Goal: Communication & Community: Answer question/provide support

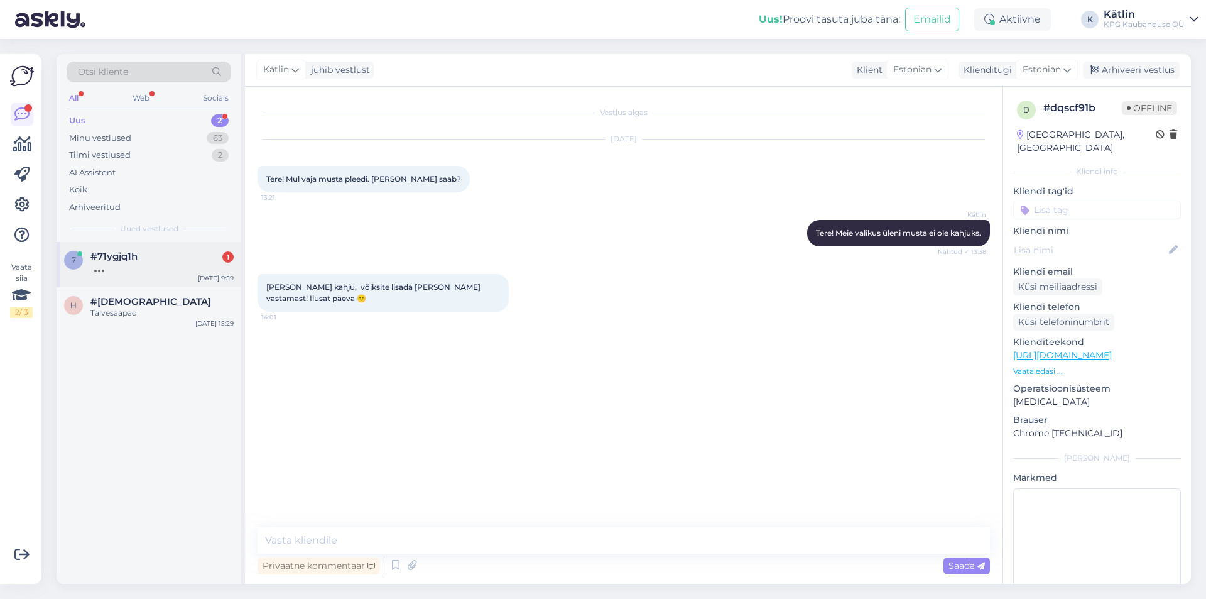
click at [160, 265] on div at bounding box center [161, 267] width 143 height 11
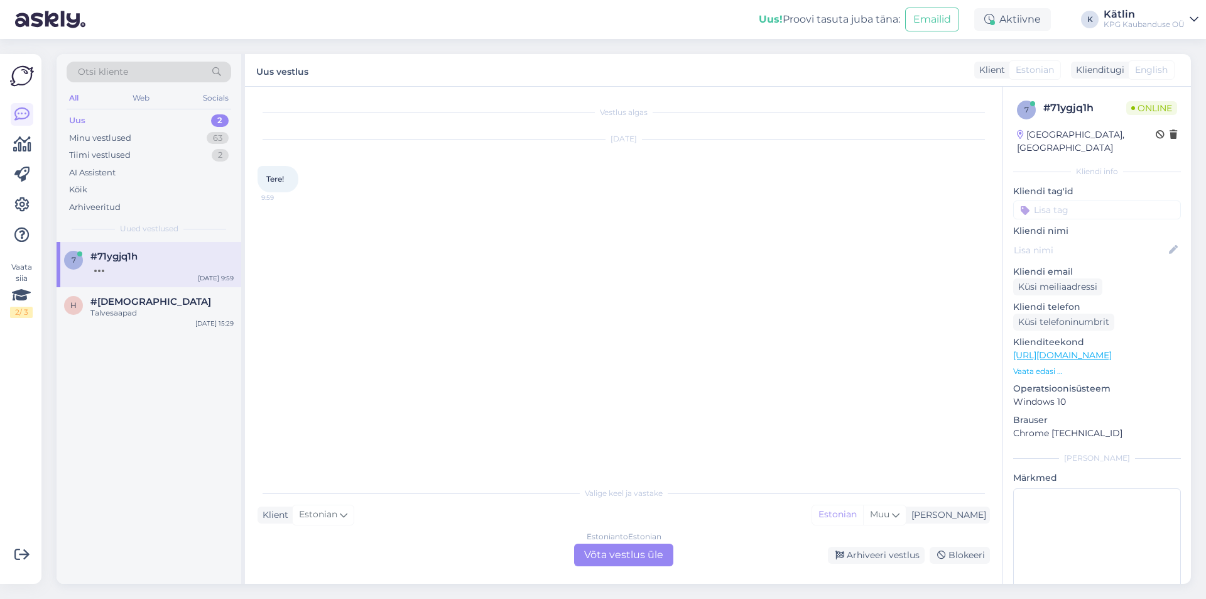
click at [622, 566] on div "Estonian to Estonian Võta vestlus üle" at bounding box center [623, 555] width 99 height 23
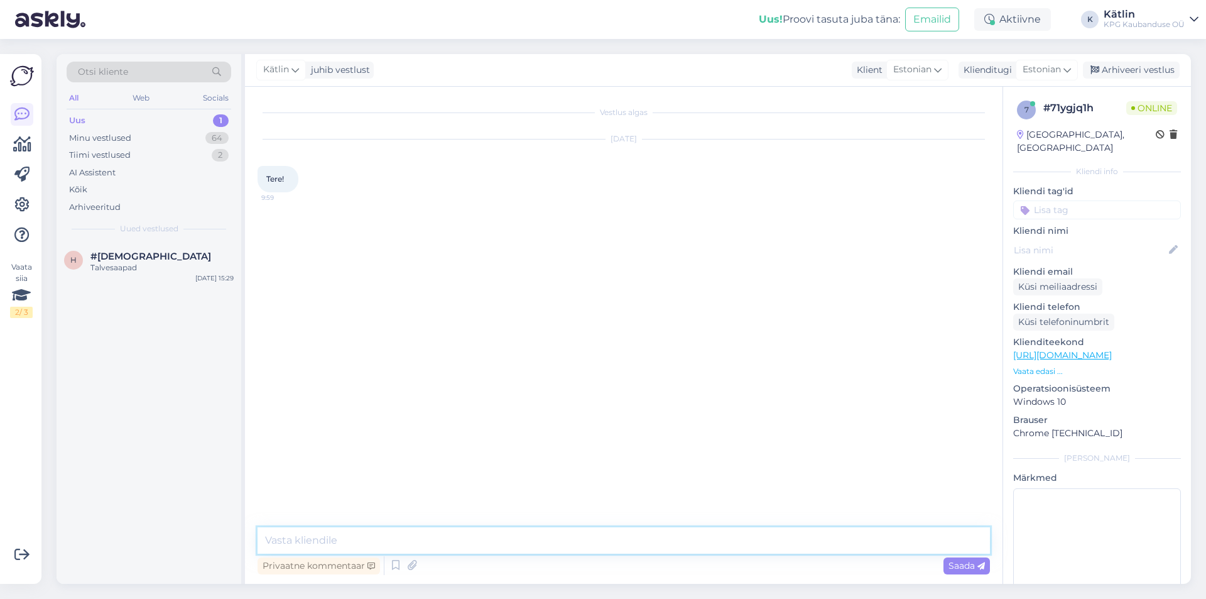
click at [549, 549] on textarea at bounding box center [624, 540] width 733 height 26
type textarea "Tere!"
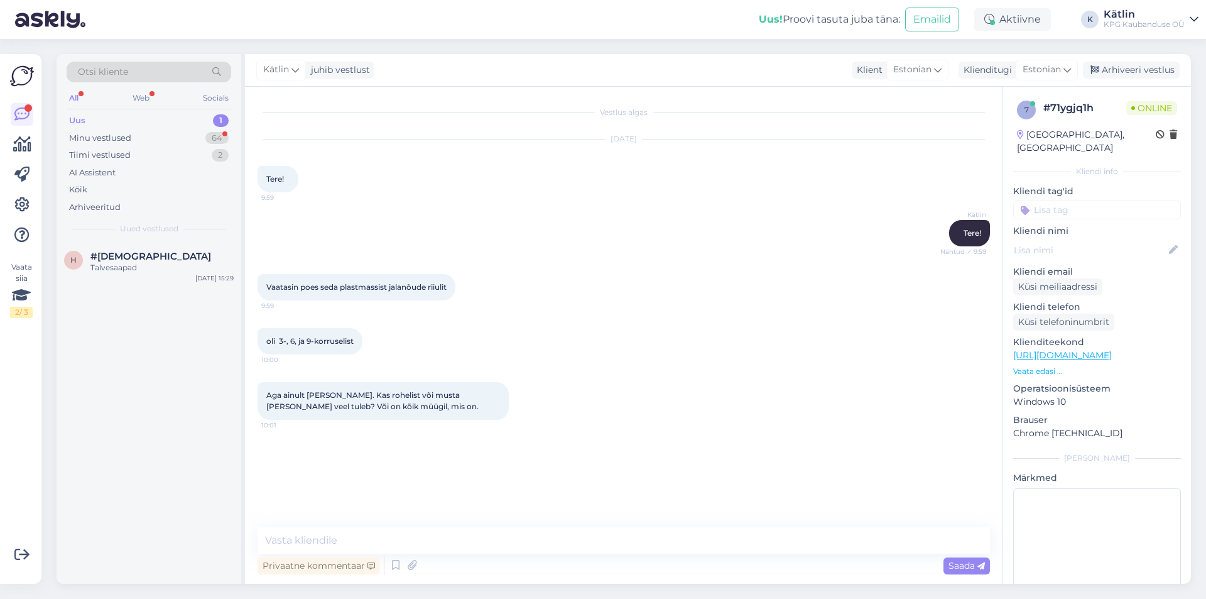
click at [1036, 366] on p "Vaata edasi ..." at bounding box center [1098, 371] width 168 height 11
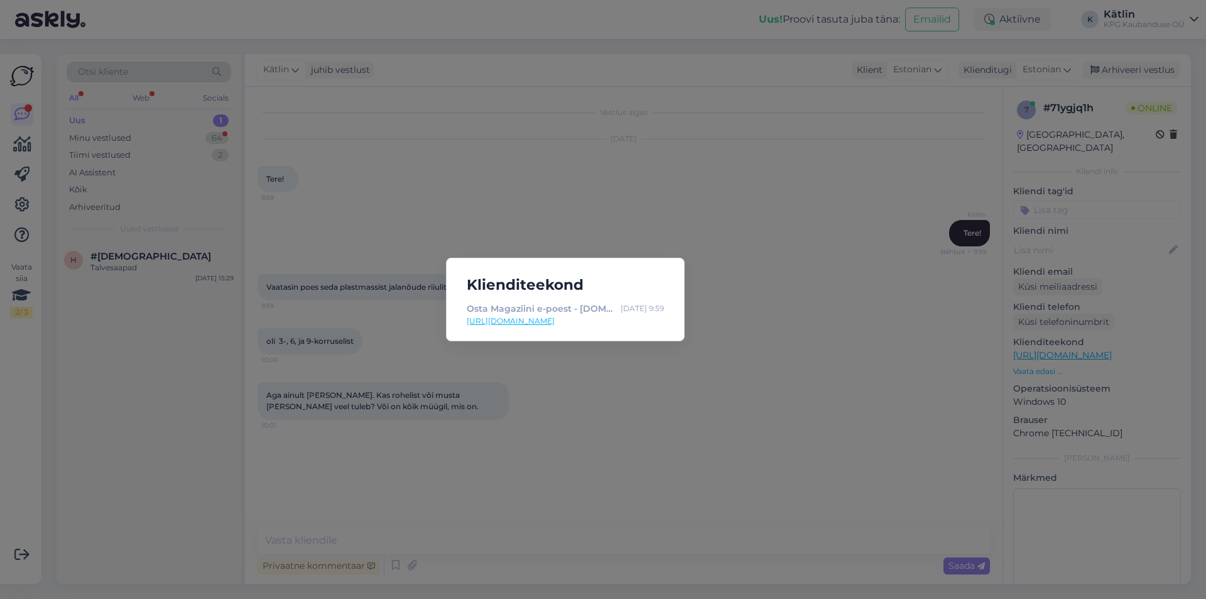
click at [850, 415] on div "Klienditeekond Osta Magaziini e-poest - [DOMAIN_NAME] - E-pood : [DATE] 9:59 [U…" at bounding box center [603, 299] width 1206 height 599
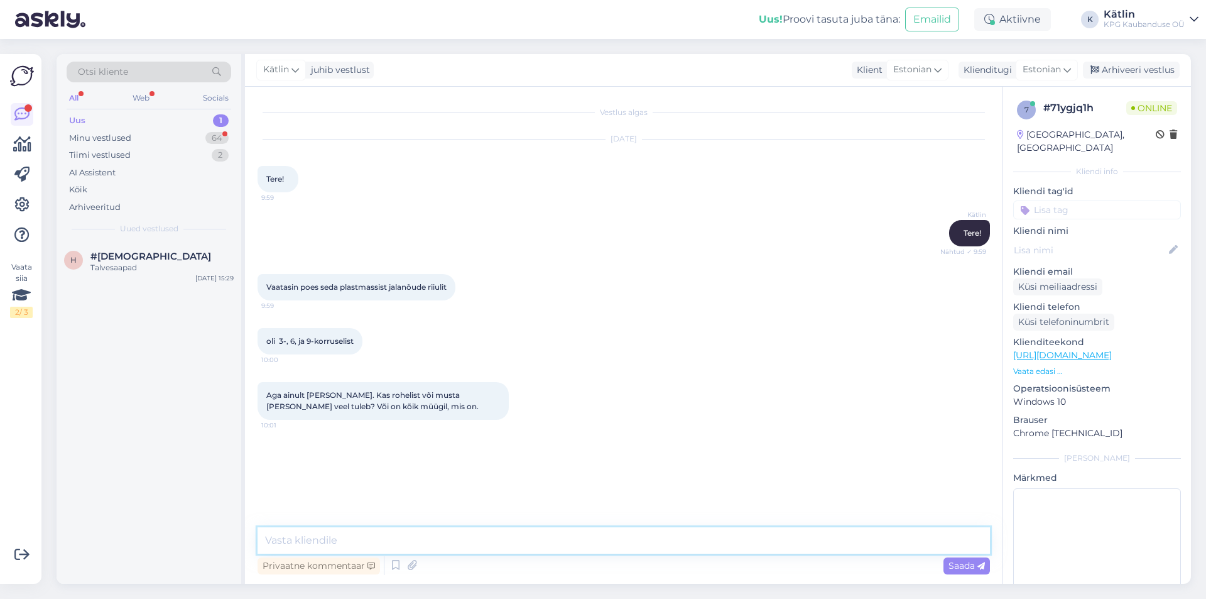
click at [371, 539] on textarea at bounding box center [624, 540] width 733 height 26
type textarea "Kahjuks ei oska hetkel öelda, millisest riiulist räägite. Meil on neid erinevai…"
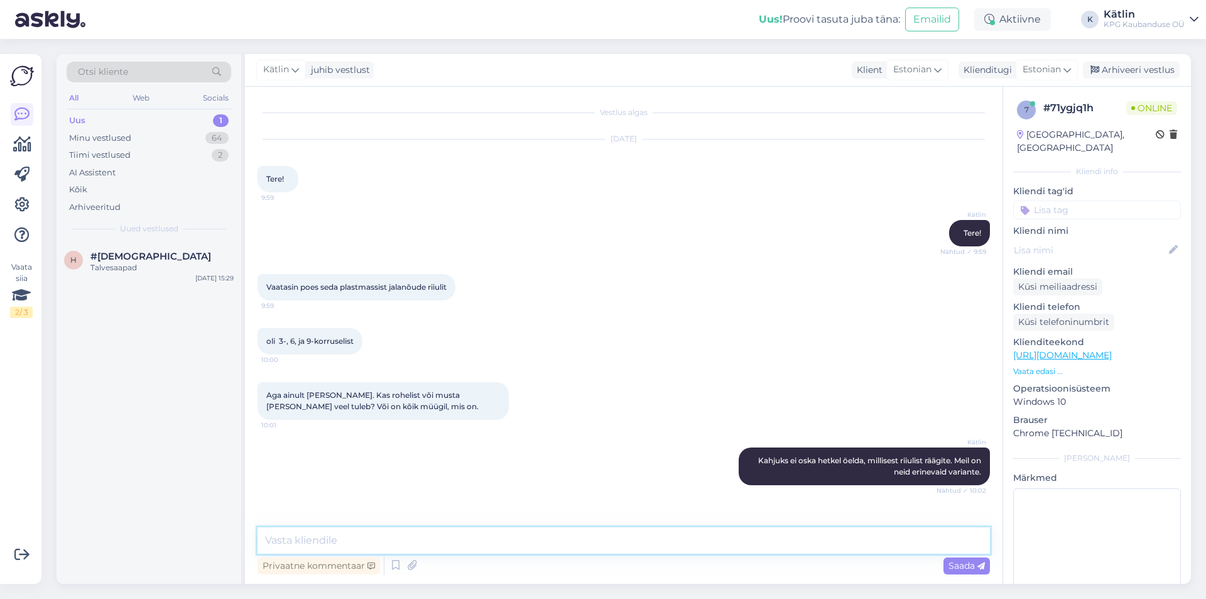
click at [473, 546] on textarea at bounding box center [624, 540] width 733 height 26
drag, startPoint x: 412, startPoint y: 532, endPoint x: 228, endPoint y: 537, distance: 183.6
click at [228, 538] on div "Otsi kliente All Web Socials Uus 1 Minu vestlused 64 Tiimi vestlused 2 AI Assis…" at bounding box center [624, 319] width 1135 height 530
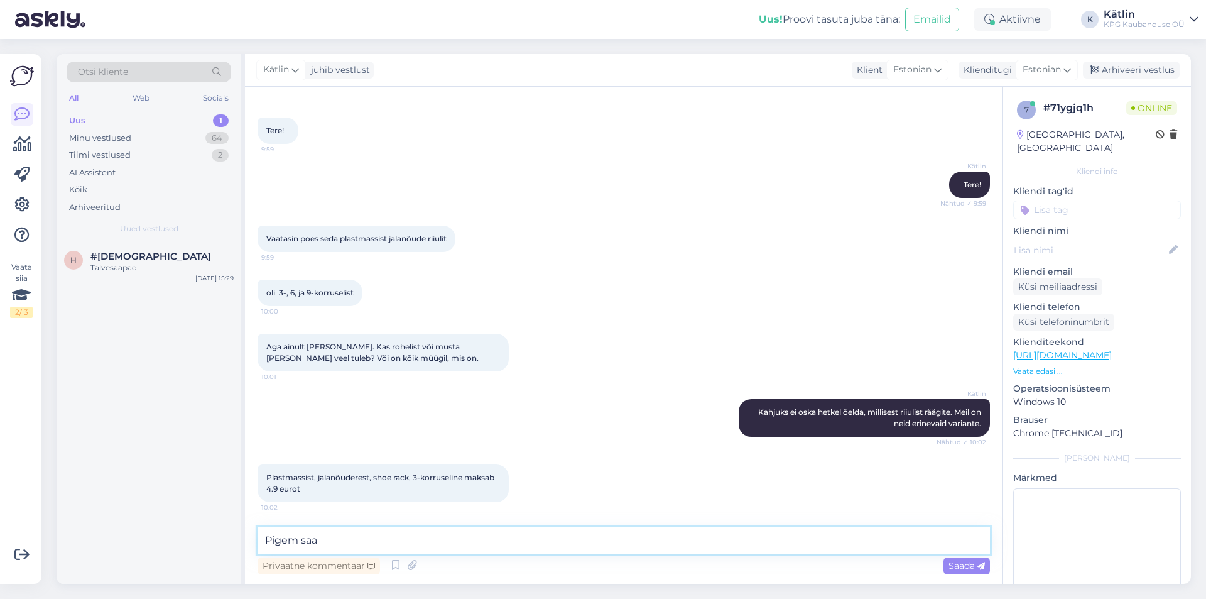
type textarea "Pigem saa"
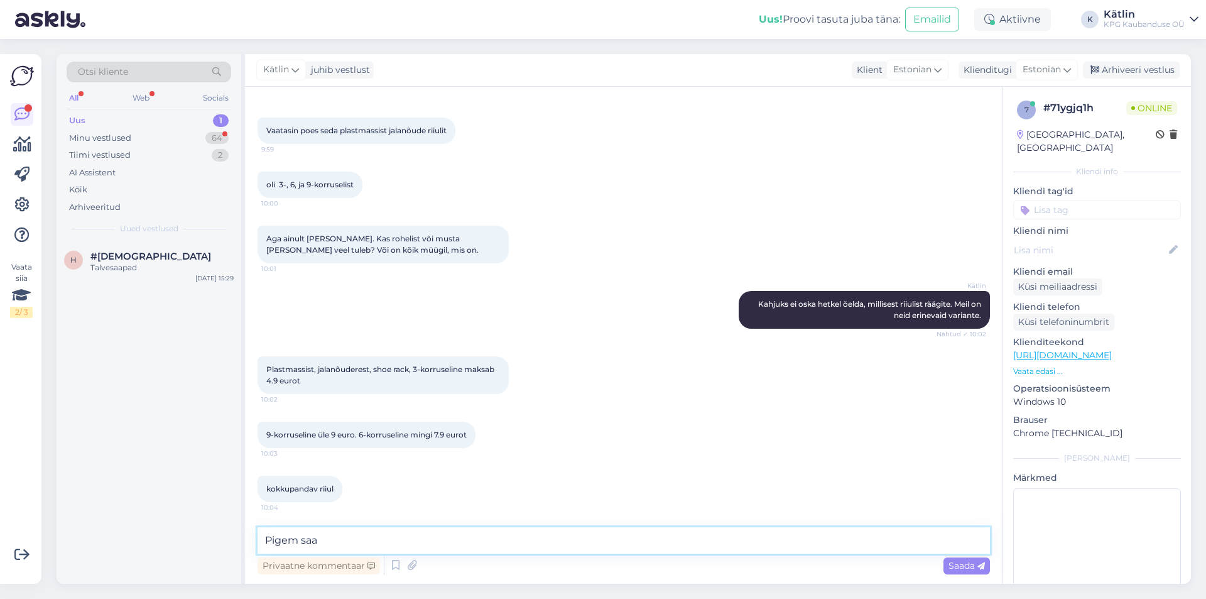
drag, startPoint x: 225, startPoint y: 544, endPoint x: 166, endPoint y: 544, distance: 59.1
click at [167, 544] on div "Otsi kliente All Web Socials Uus 1 Minu vestlused 64 Tiimi vestlused 2 AI Assis…" at bounding box center [624, 319] width 1135 height 530
click at [319, 539] on textarea at bounding box center [624, 540] width 733 height 26
type textarea "a"
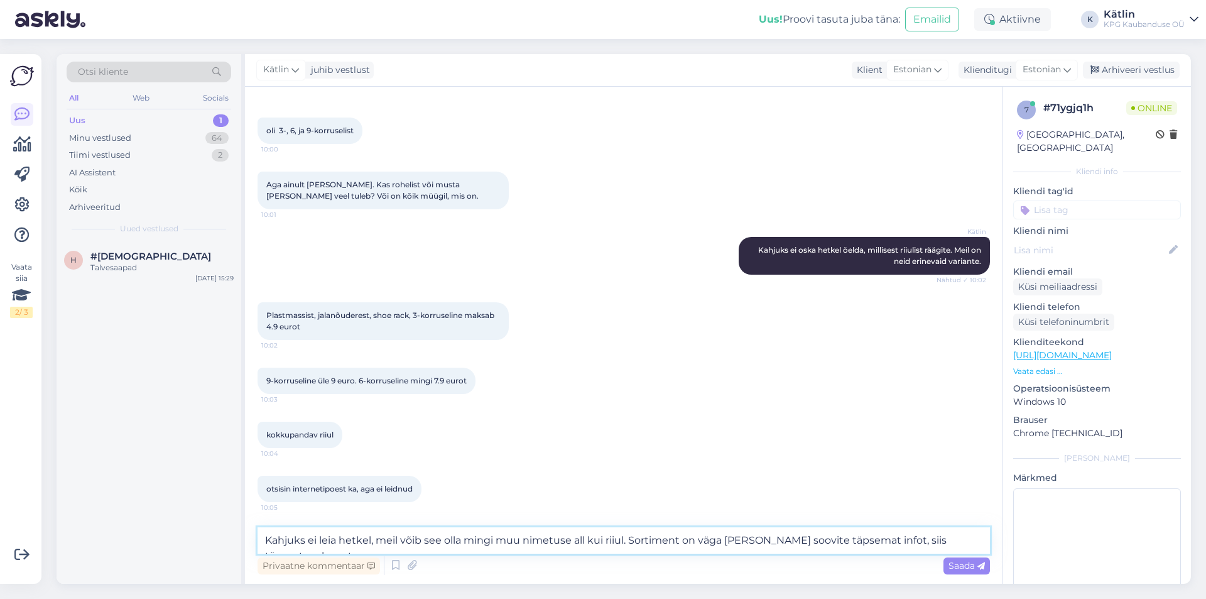
scroll to position [224, 0]
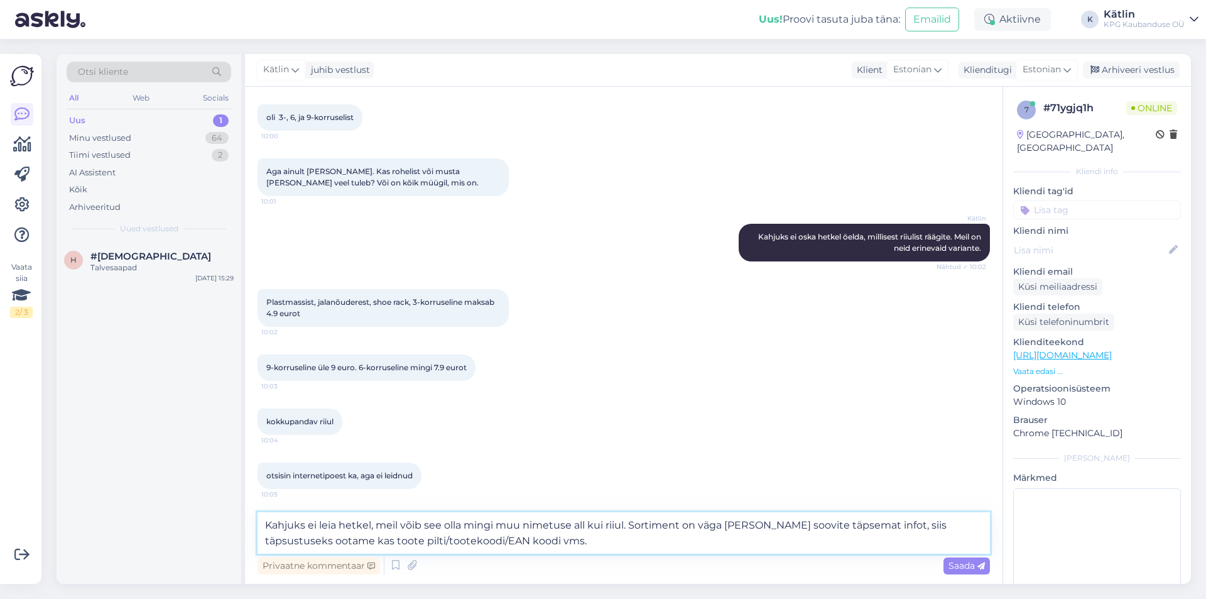
type textarea "Kahjuks ei leia hetkel, meil võib see olla mingi muu nimetuse all kui riiul. So…"
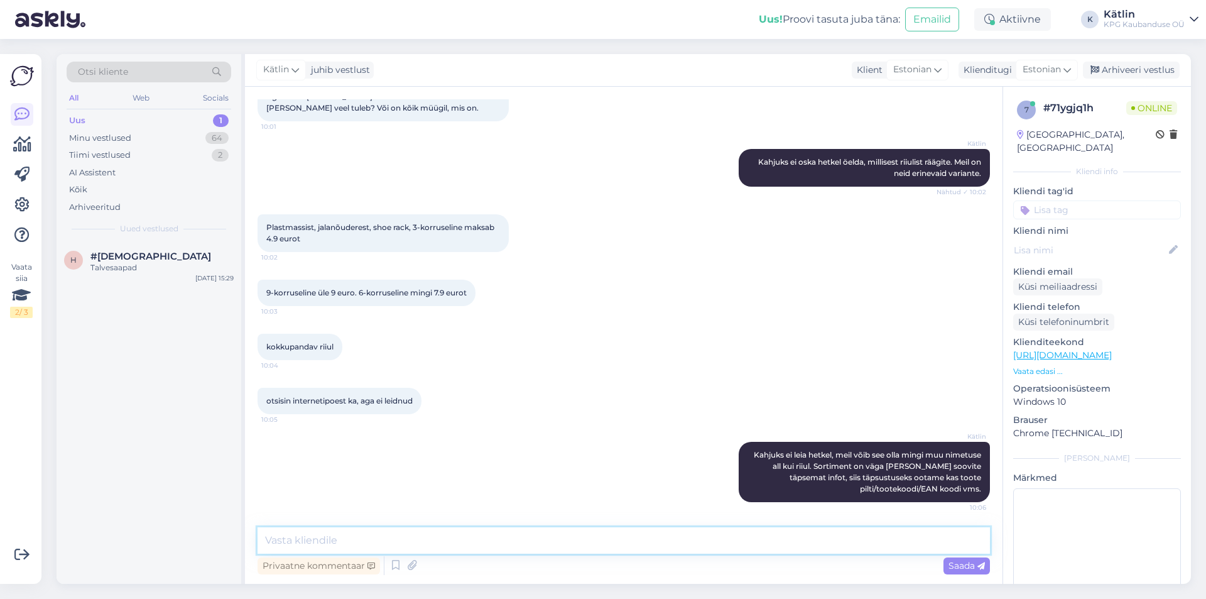
scroll to position [312, 0]
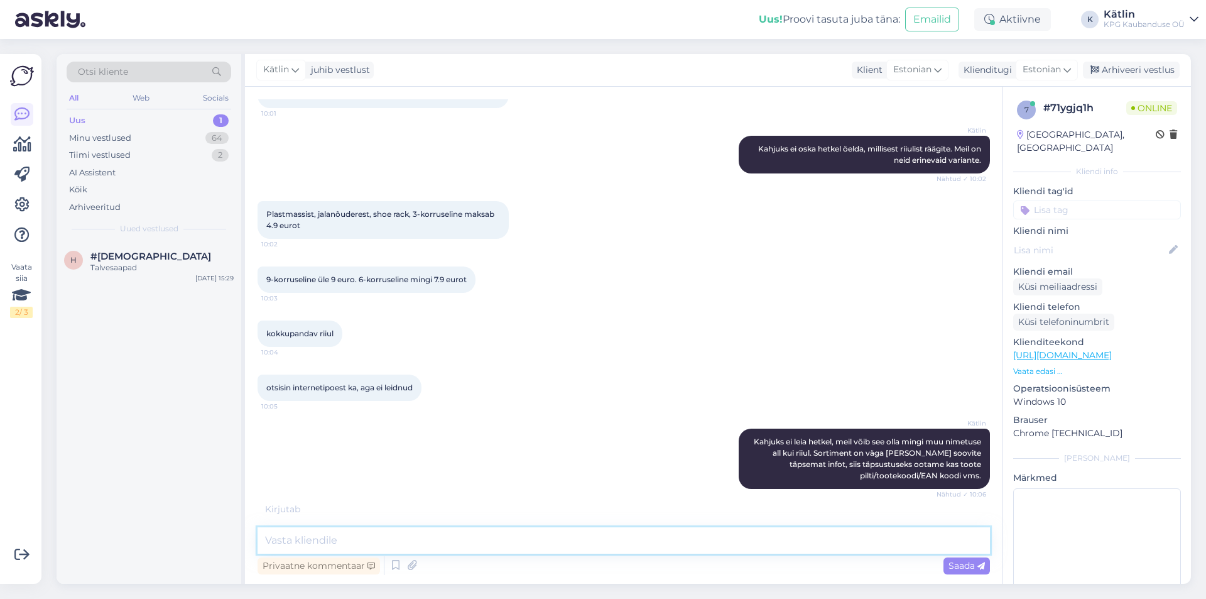
click at [337, 547] on textarea at bounding box center [624, 540] width 733 height 26
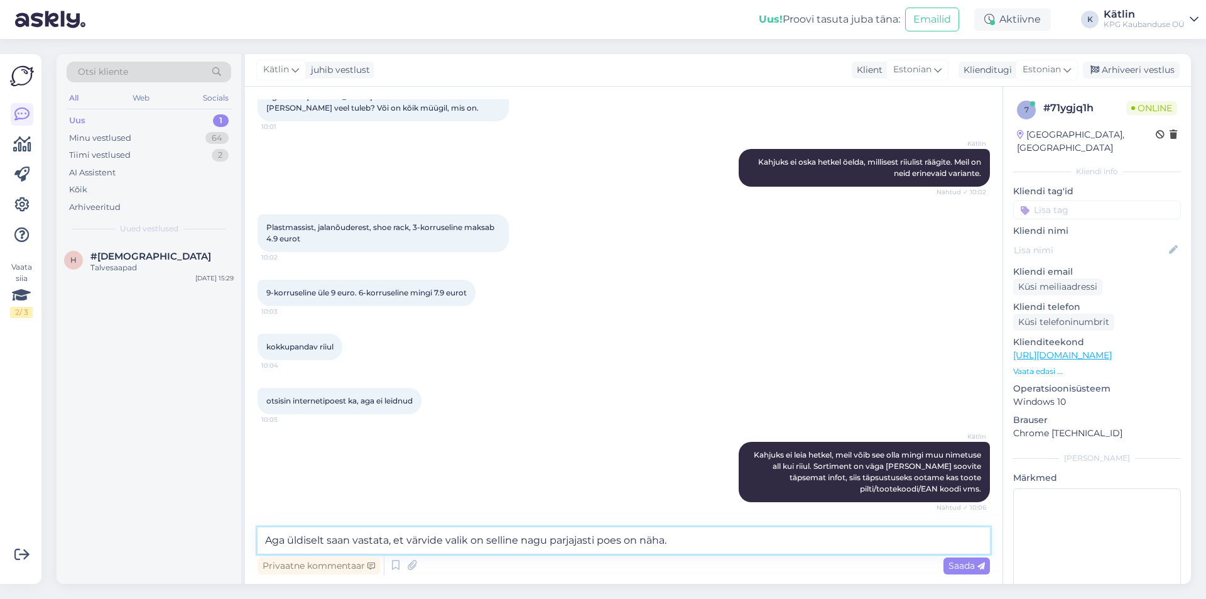
type textarea "Aga üldiselt saan vastata, et värvide valik on selline nagu parjajasti poes on …"
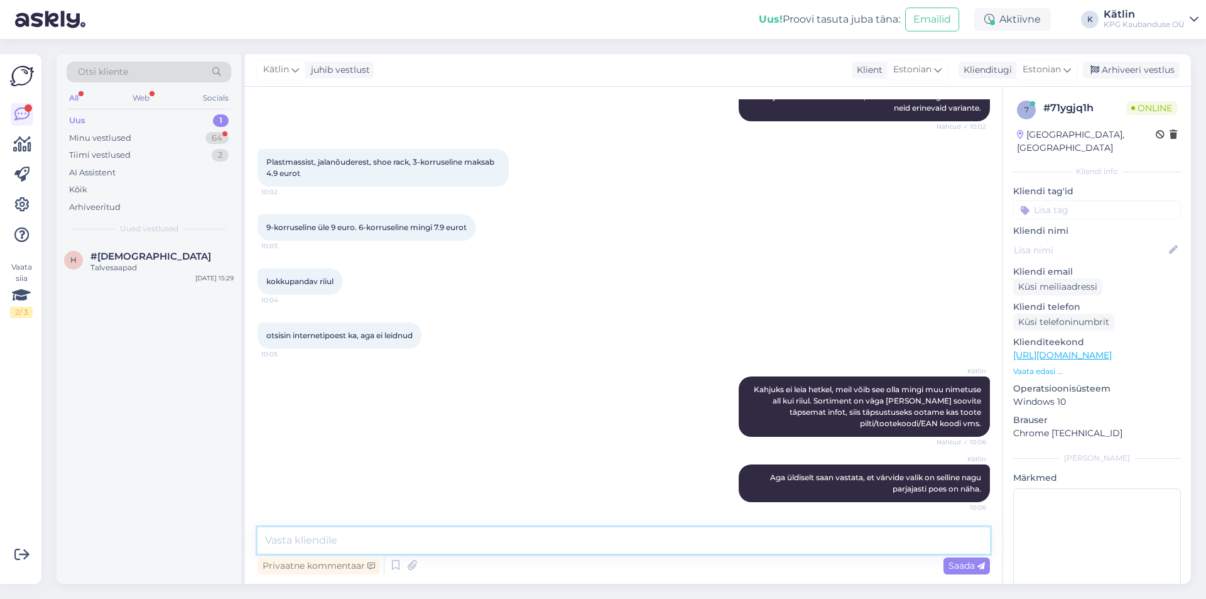
scroll to position [418, 0]
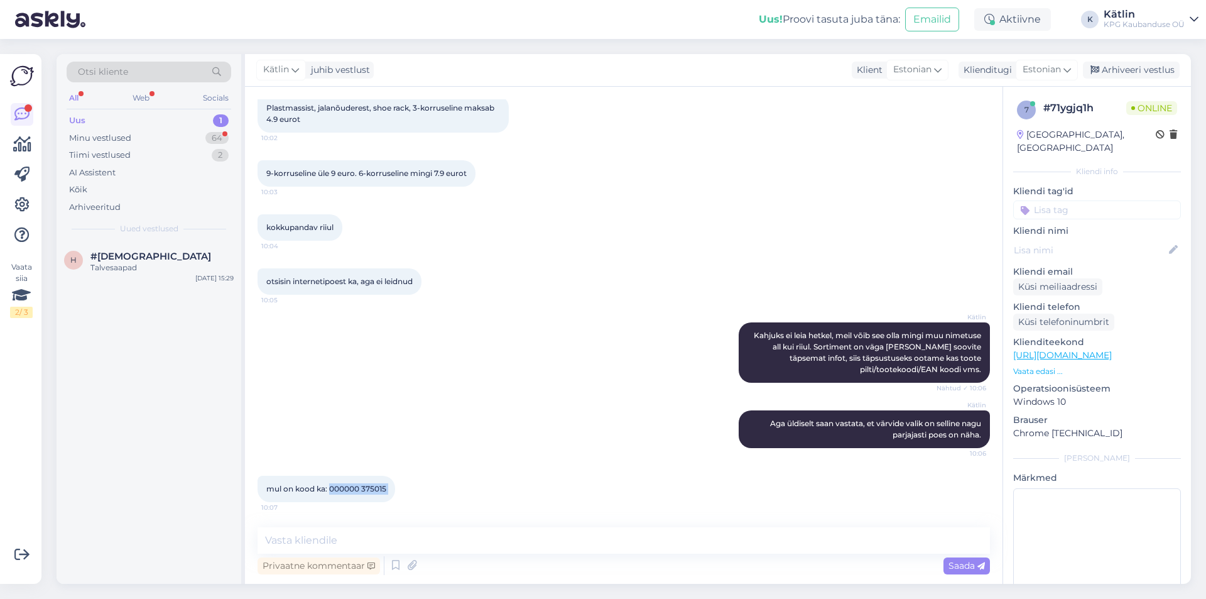
drag, startPoint x: 329, startPoint y: 490, endPoint x: 406, endPoint y: 491, distance: 77.3
click at [395, 491] on div "mul on kood ka: 000000 375015 10:07" at bounding box center [327, 489] width 138 height 26
copy div "000000 375015 10:07"
click at [359, 541] on textarea at bounding box center [624, 540] width 733 height 26
type textarea "P"
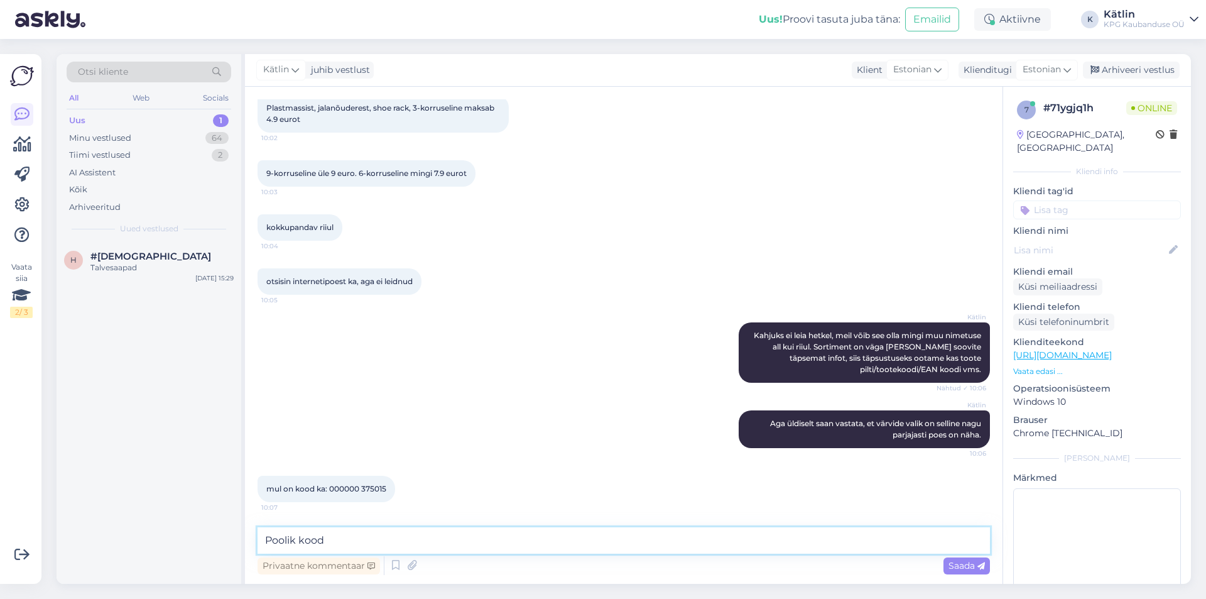
type textarea "Poolik kood"
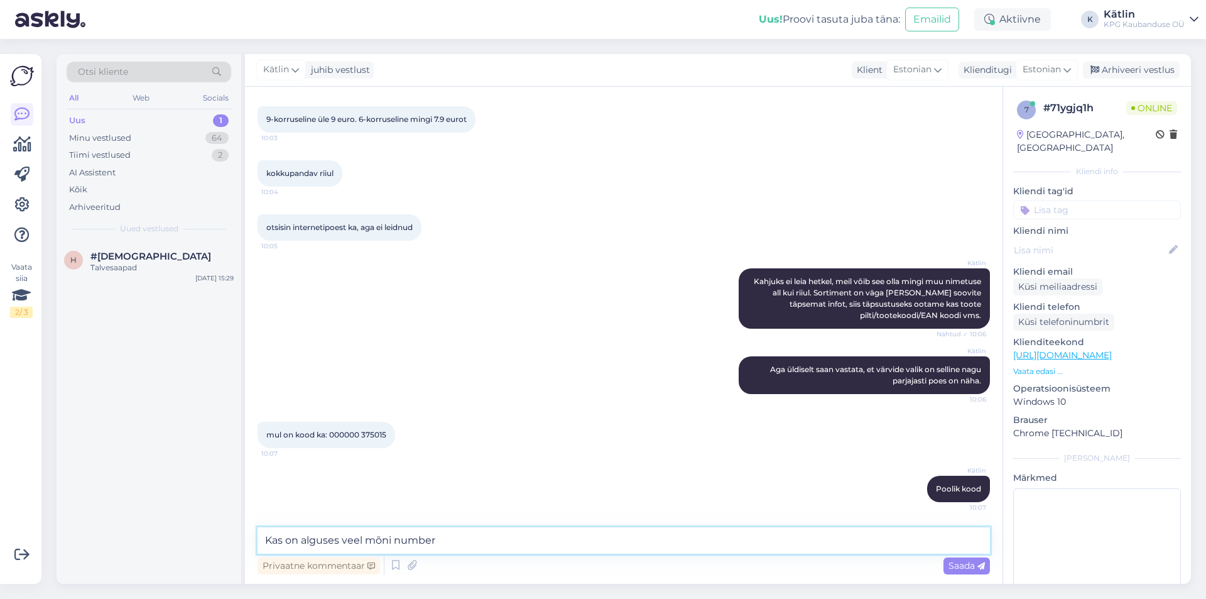
type textarea "Kas on alguses veel mõni number?"
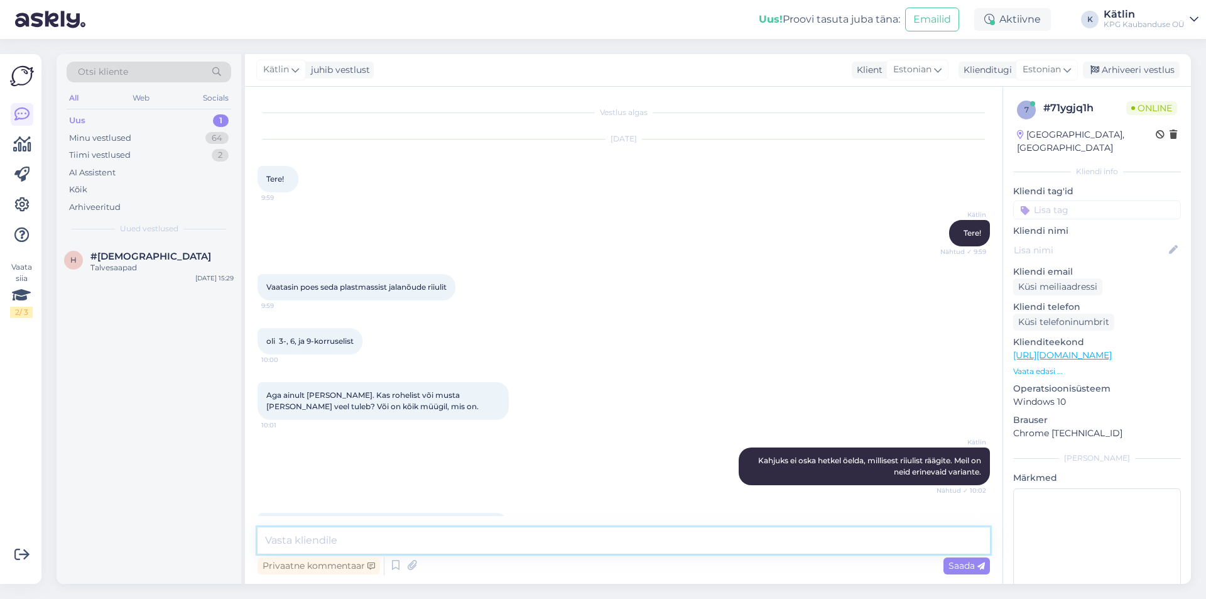
scroll to position [526, 0]
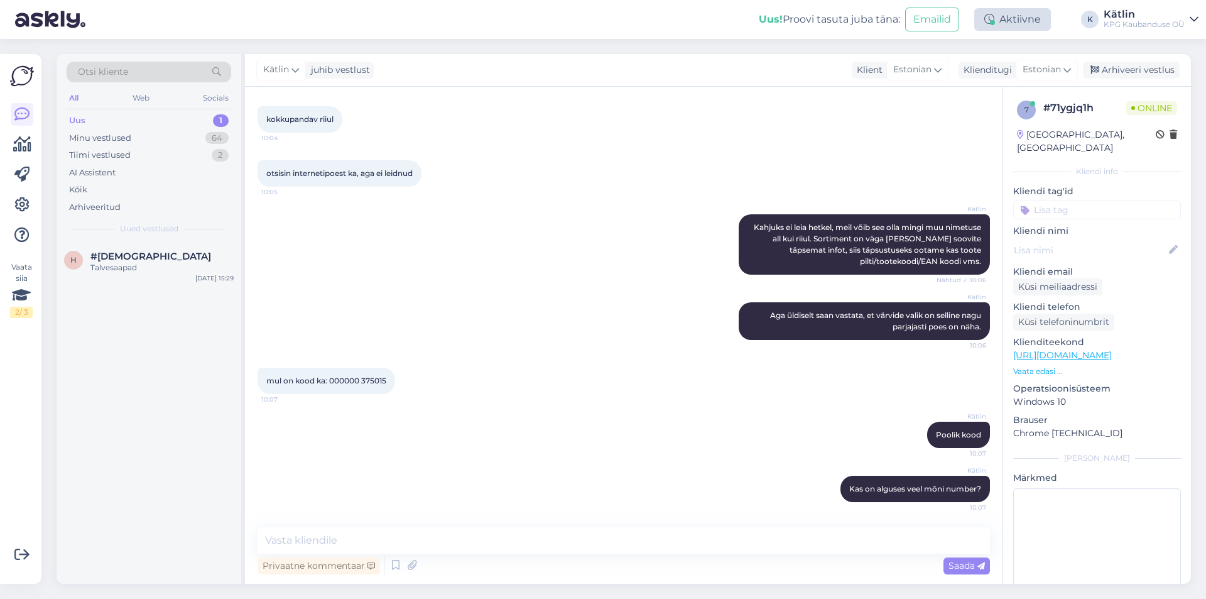
click at [1005, 25] on div "Aktiivne" at bounding box center [1013, 19] width 77 height 23
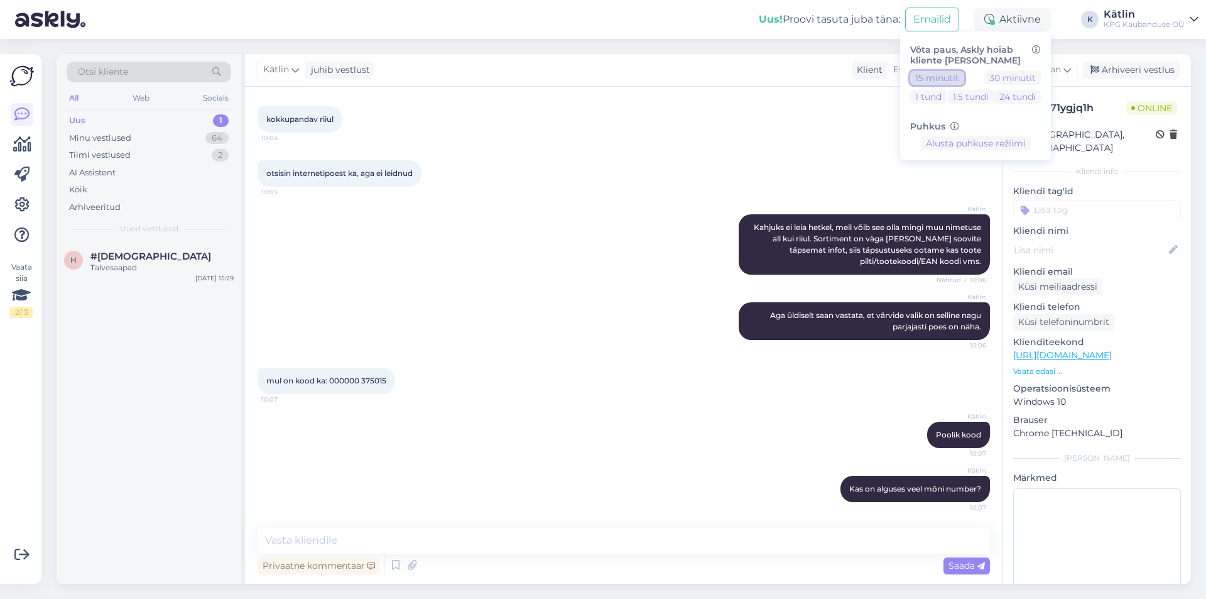
click at [956, 76] on button "15 minutit" at bounding box center [938, 78] width 54 height 14
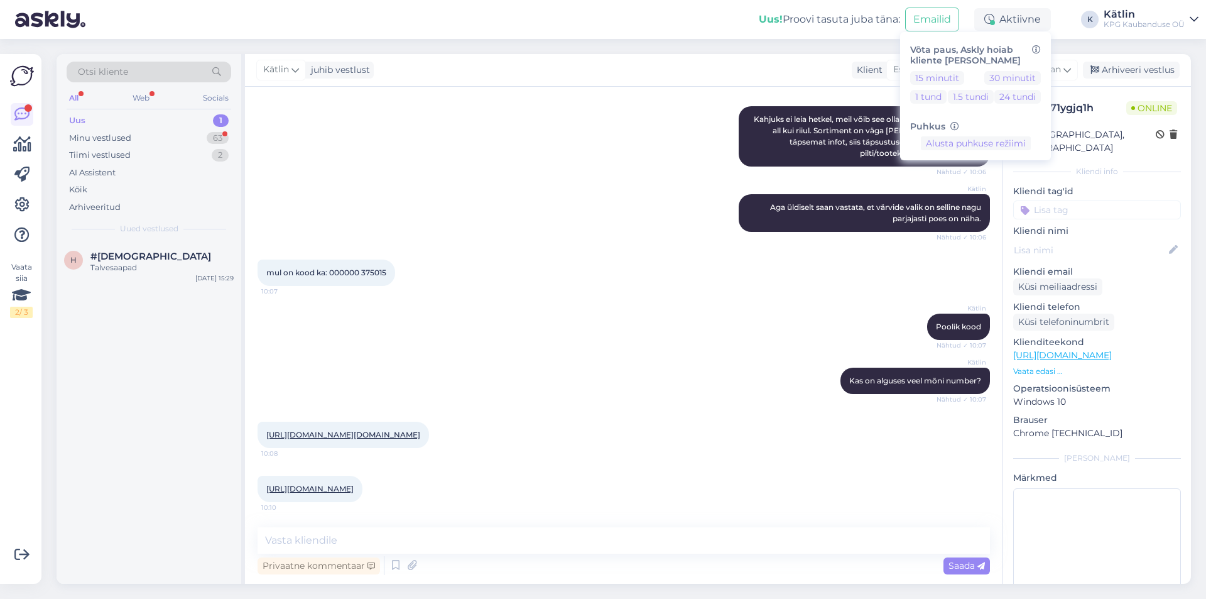
click at [331, 430] on link "[URL][DOMAIN_NAME][DOMAIN_NAME]" at bounding box center [343, 434] width 154 height 9
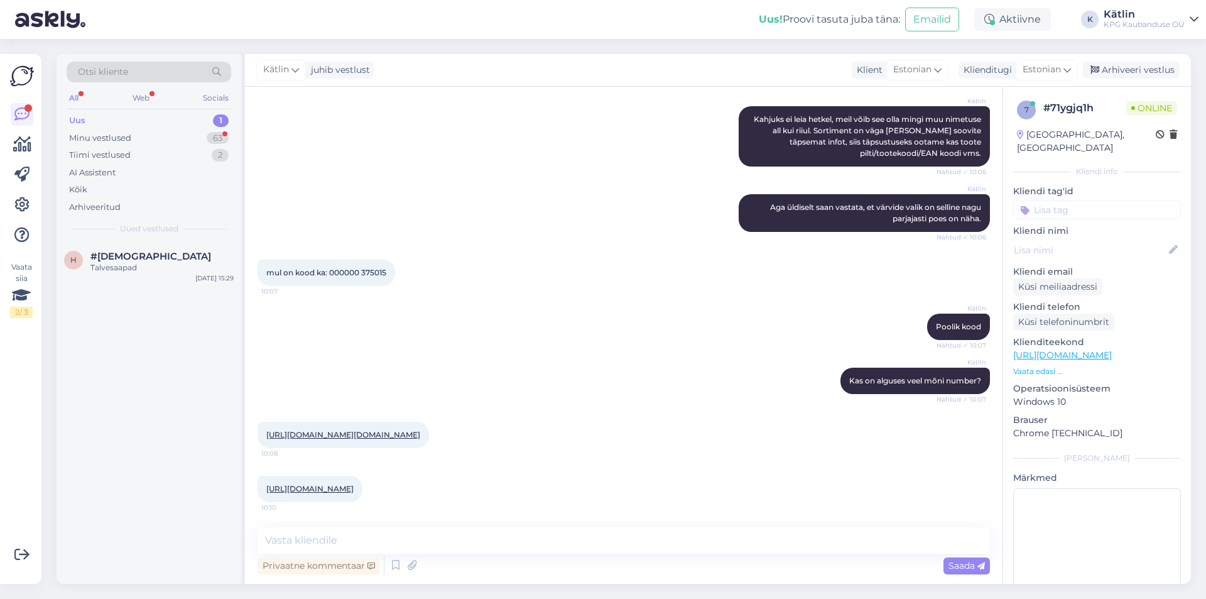
click at [312, 484] on link "[URL][DOMAIN_NAME]" at bounding box center [309, 488] width 87 height 9
click at [342, 540] on textarea at bounding box center [624, 540] width 733 height 26
type textarea "L"
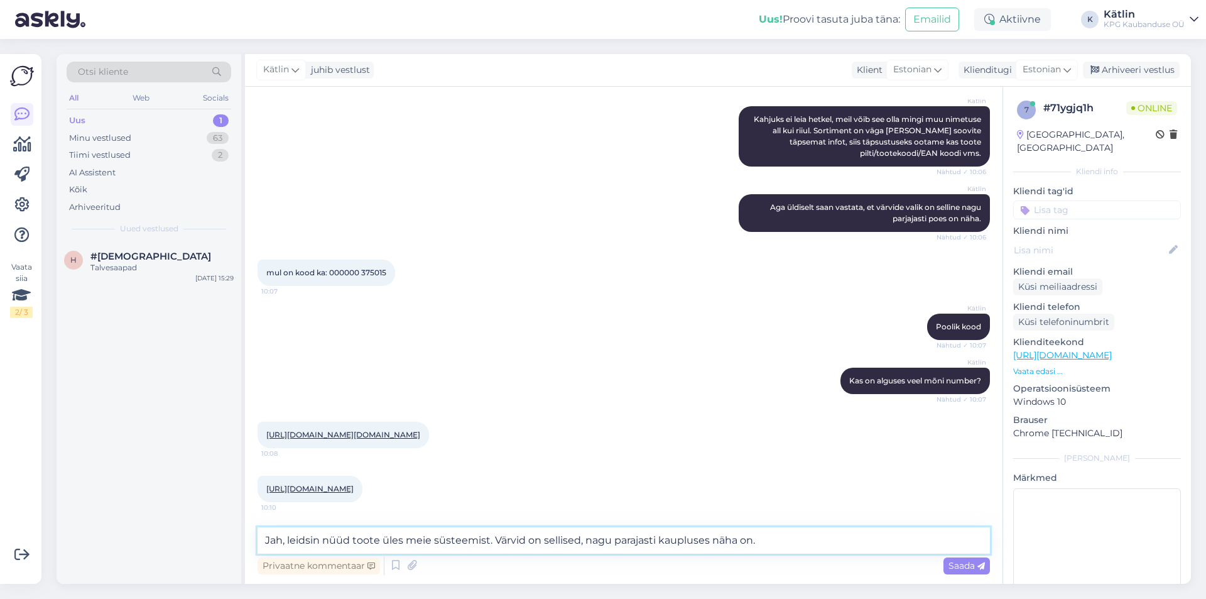
type textarea "Jah, leidsin nüüd toote üles meie süsteemist. Värvid on sellised, nagu parajast…"
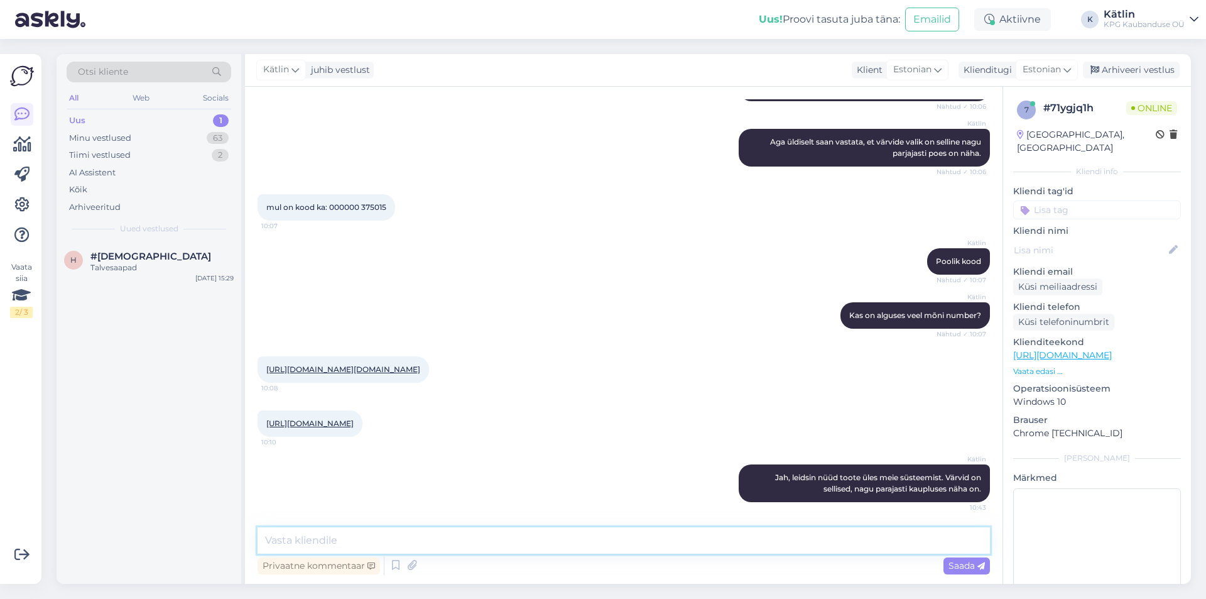
scroll to position [779, 0]
click at [93, 120] on div "Uus 1" at bounding box center [149, 121] width 165 height 18
click at [77, 136] on div "Minu vestlused" at bounding box center [100, 138] width 62 height 13
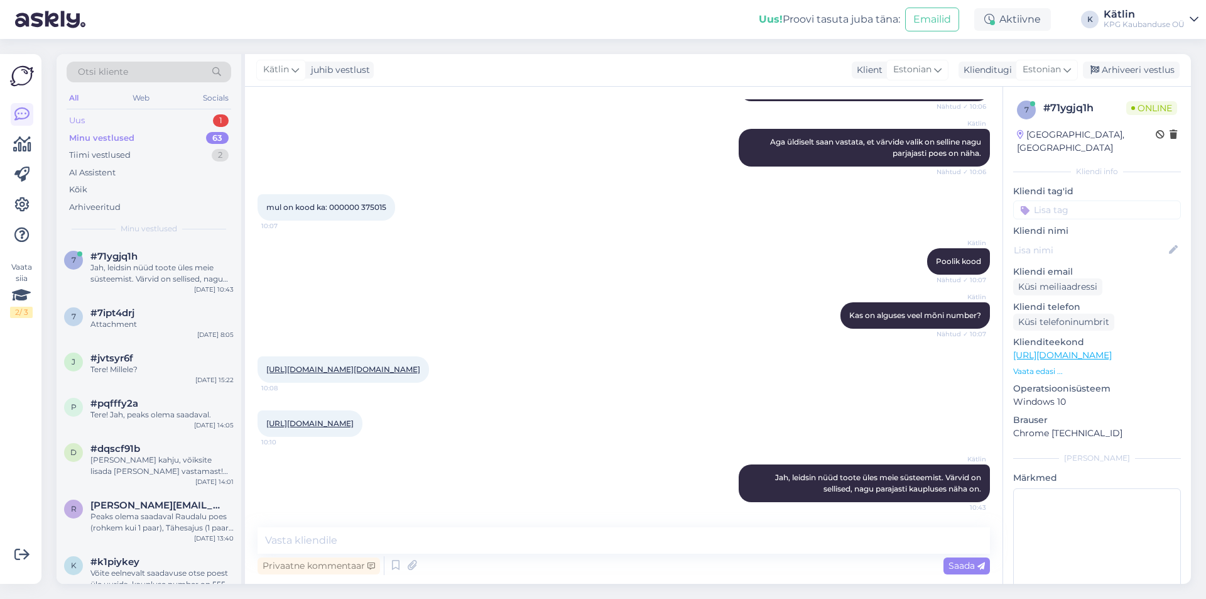
click at [80, 120] on div "Uus" at bounding box center [77, 120] width 16 height 13
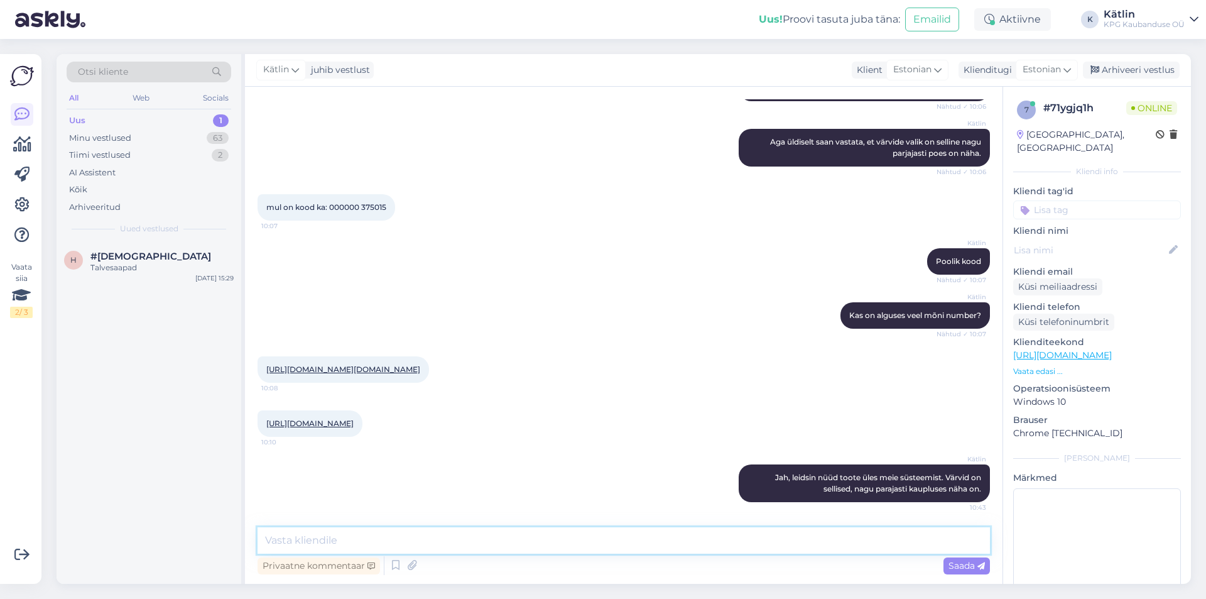
click at [427, 535] on textarea at bounding box center [624, 540] width 733 height 26
type textarea "E-poes neid riiuleid ei [PERSON_NAME] hetkel saadaval."
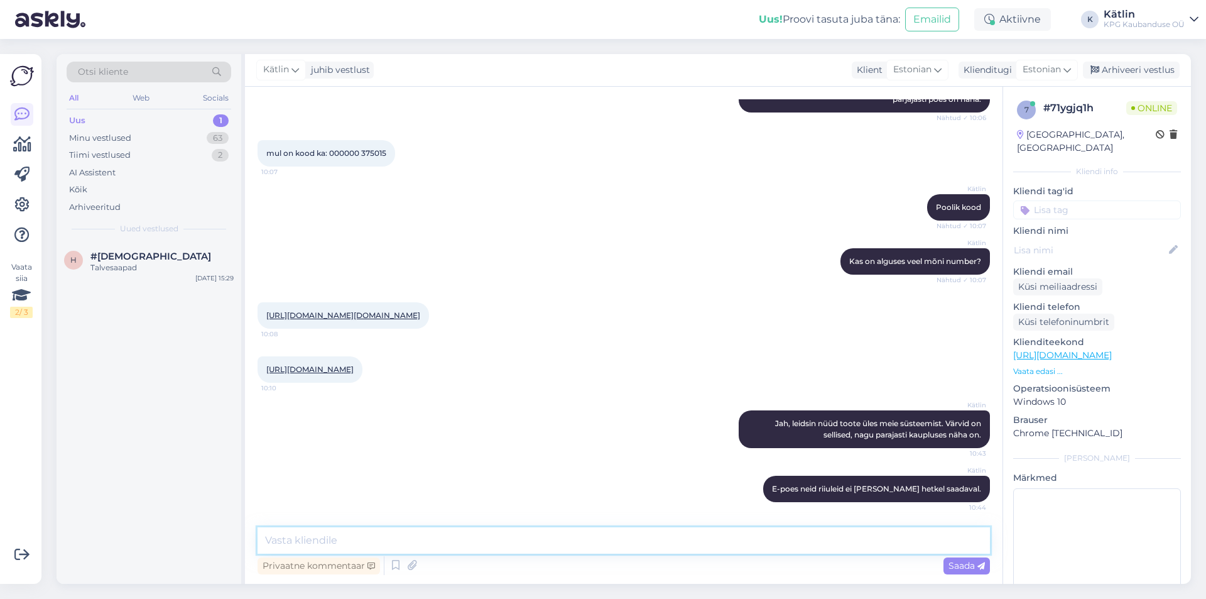
scroll to position [833, 0]
